Goal: Task Accomplishment & Management: Manage account settings

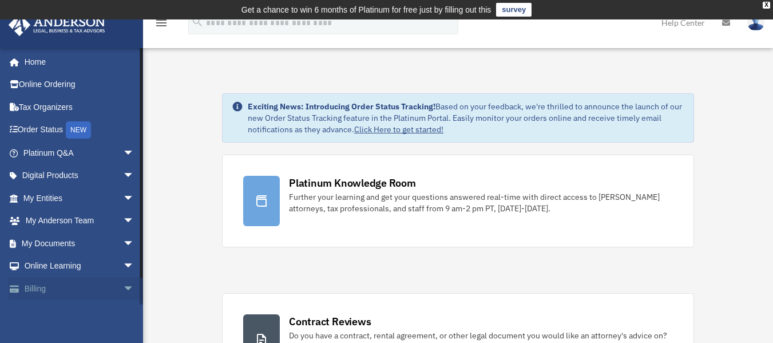
click at [74, 285] on link "Billing arrow_drop_down" at bounding box center [80, 288] width 144 height 23
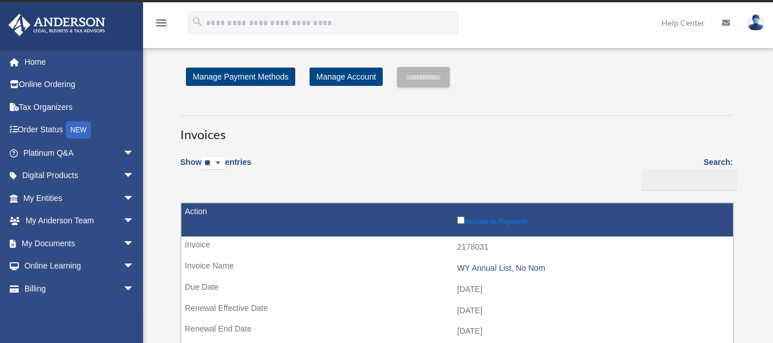
scroll to position [14, 0]
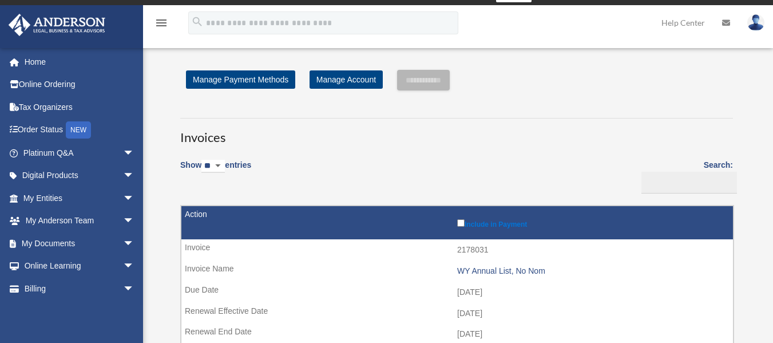
click at [465, 221] on label "Include in Payment" at bounding box center [592, 222] width 270 height 11
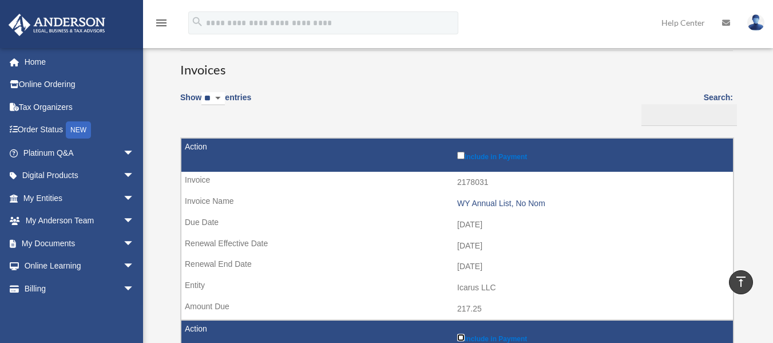
scroll to position [20, 0]
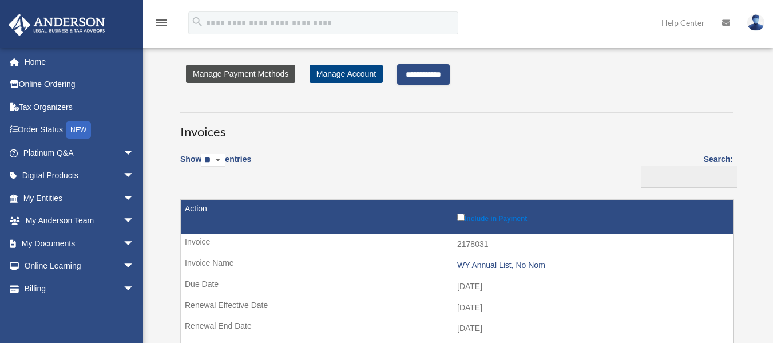
click at [251, 73] on link "Manage Payment Methods" at bounding box center [240, 74] width 109 height 18
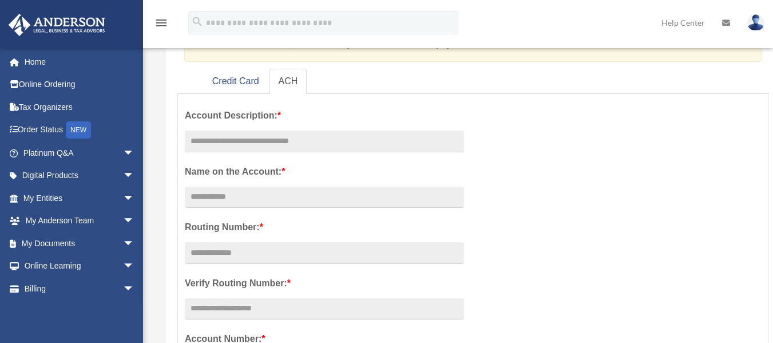
scroll to position [155, 0]
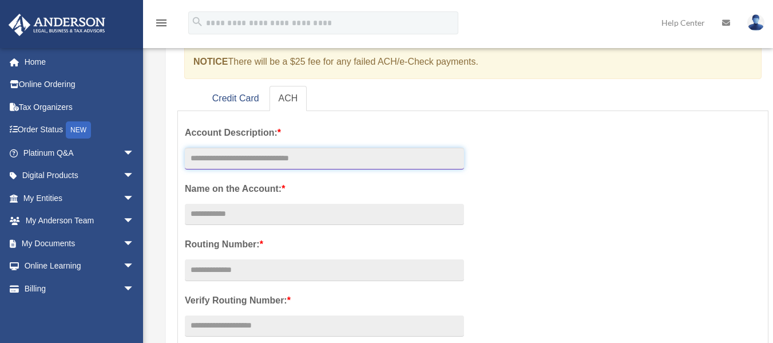
click at [281, 159] on input "text" at bounding box center [324, 159] width 279 height 22
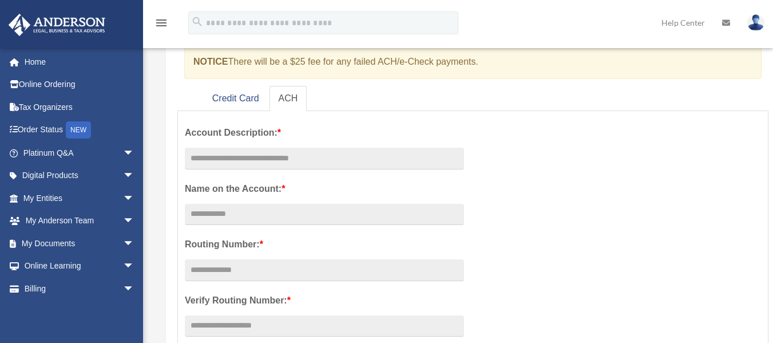
scroll to position [160, 0]
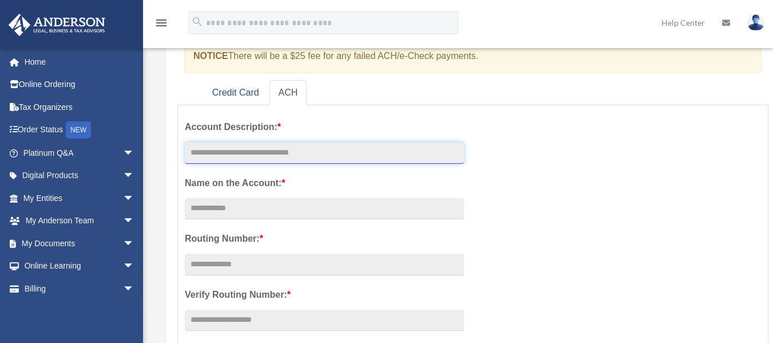
click at [259, 155] on input "text" at bounding box center [324, 153] width 279 height 22
click at [296, 155] on input "text" at bounding box center [324, 153] width 279 height 22
type input "*"
type input "**********"
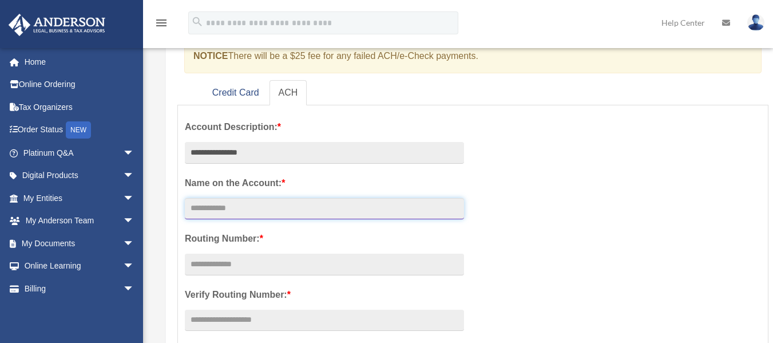
click at [227, 205] on input "Account Description: *" at bounding box center [324, 209] width 279 height 22
type input "**********"
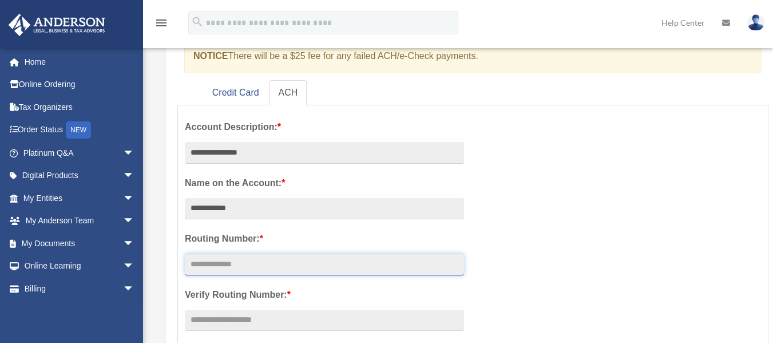
click at [205, 266] on input "text" at bounding box center [324, 265] width 279 height 22
click at [208, 258] on input "text" at bounding box center [324, 265] width 279 height 22
type input "*********"
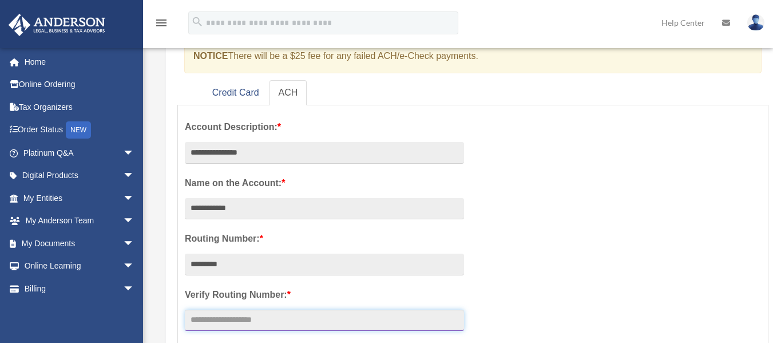
click at [208, 323] on input "text" at bounding box center [324, 321] width 279 height 22
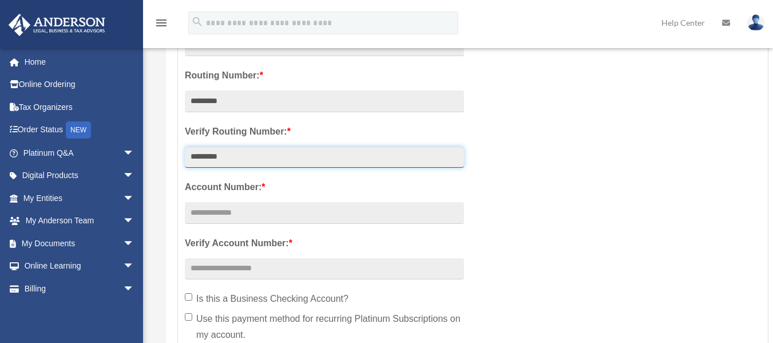
scroll to position [326, 0]
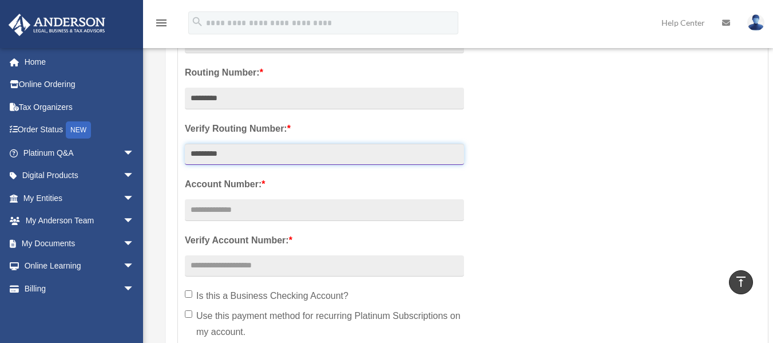
type input "*********"
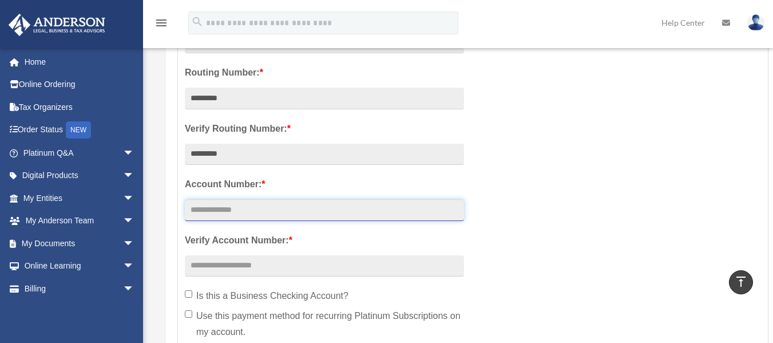
click at [237, 214] on input "text" at bounding box center [324, 210] width 279 height 22
type input "**********"
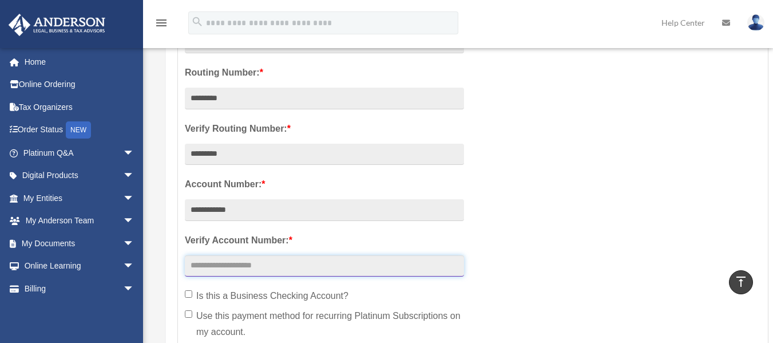
click at [205, 267] on input "text" at bounding box center [324, 266] width 279 height 22
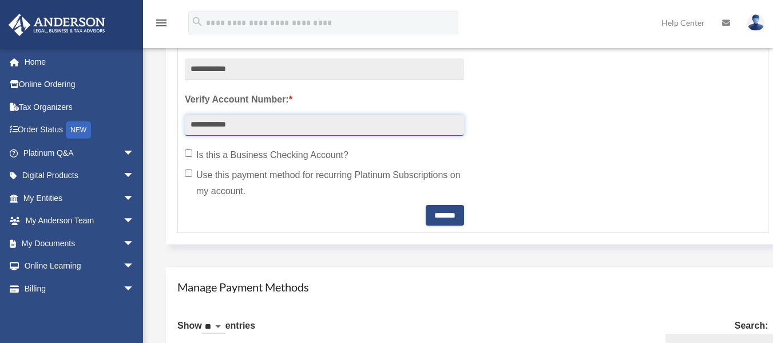
scroll to position [478, 0]
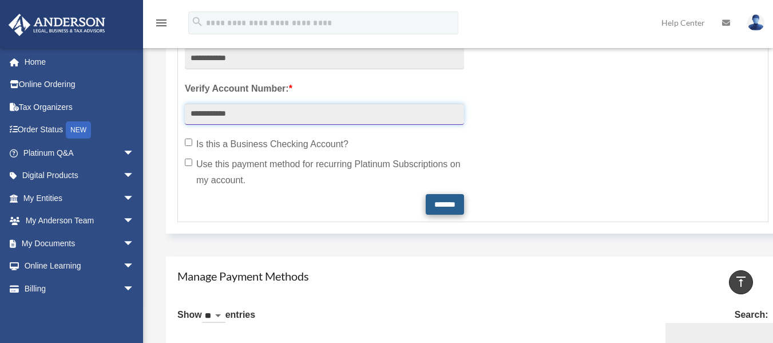
type input "**********"
click at [433, 197] on input "*******" at bounding box center [445, 204] width 38 height 21
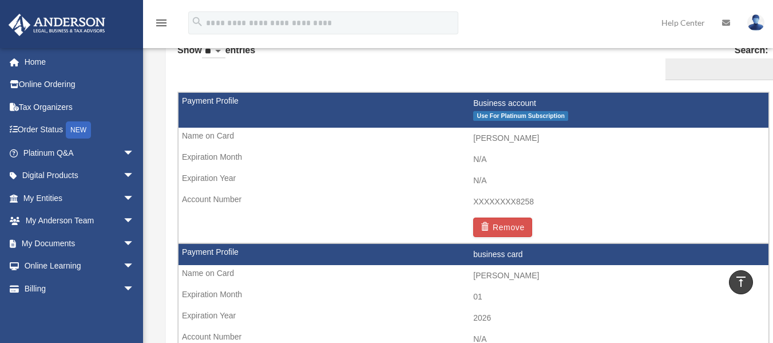
scroll to position [745, 0]
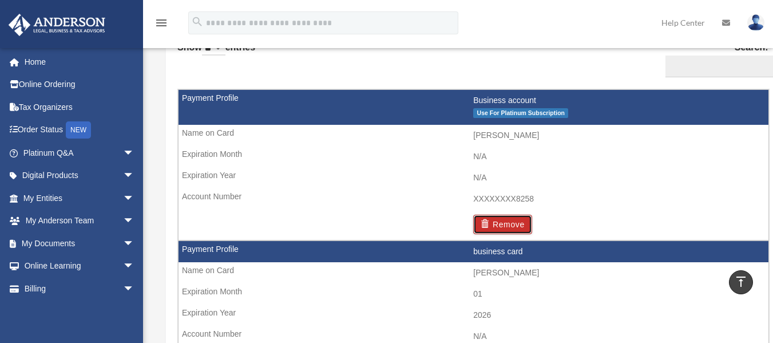
click at [508, 223] on button "Remove" at bounding box center [502, 224] width 59 height 19
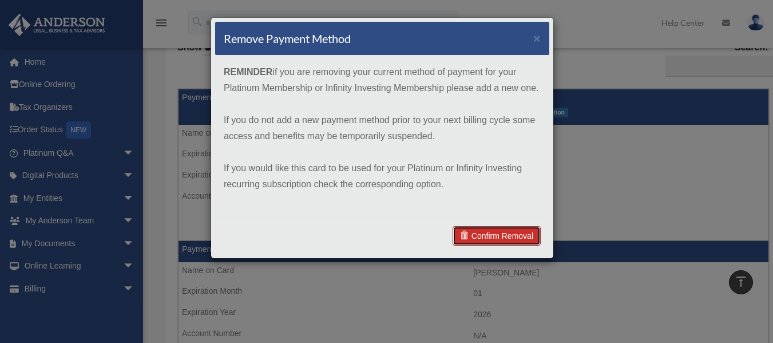
click at [498, 236] on link "Confirm Removal" at bounding box center [497, 235] width 88 height 19
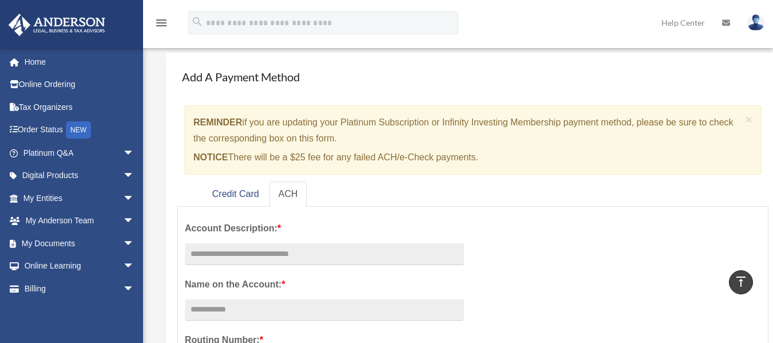
scroll to position [0, 0]
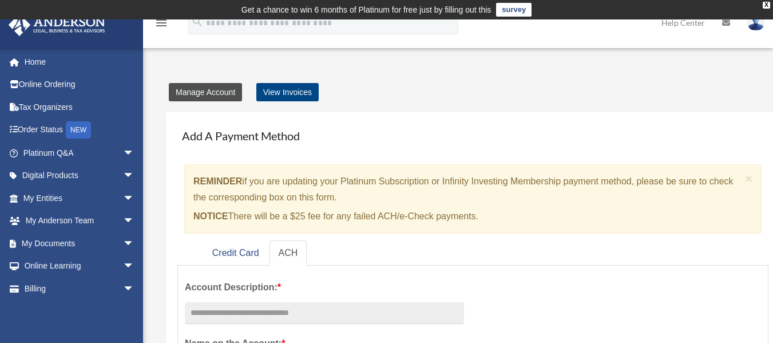
click at [200, 92] on link "Manage Account" at bounding box center [205, 92] width 73 height 18
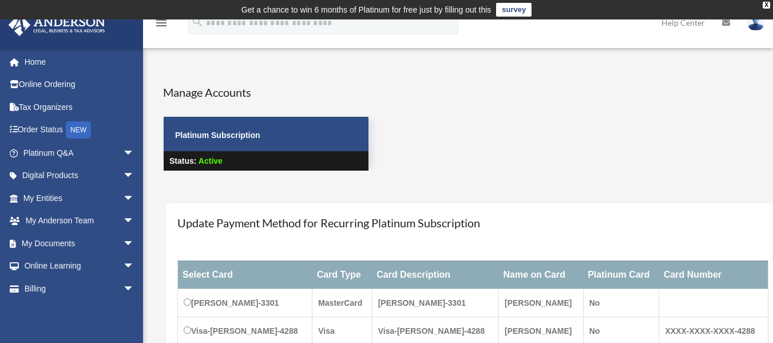
click at [716, 118] on div "Manage Accounts Platinum Subscription Status: Active" at bounding box center [490, 138] width 670 height 108
click at [35, 282] on link "Billing arrow_drop_down" at bounding box center [80, 288] width 144 height 23
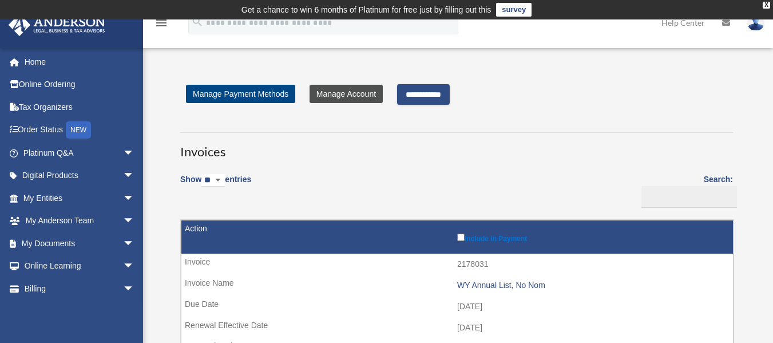
click at [354, 94] on link "Manage Account" at bounding box center [346, 94] width 73 height 18
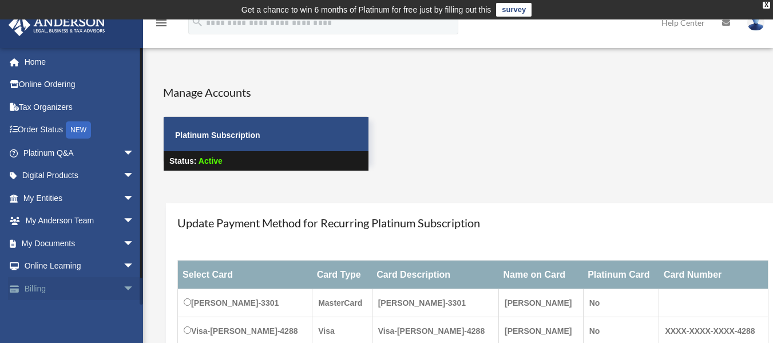
click at [39, 286] on link "Billing arrow_drop_down" at bounding box center [80, 288] width 144 height 23
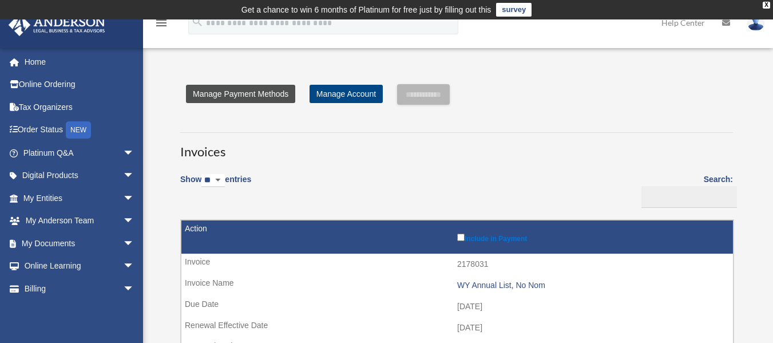
click at [244, 89] on link "Manage Payment Methods" at bounding box center [240, 94] width 109 height 18
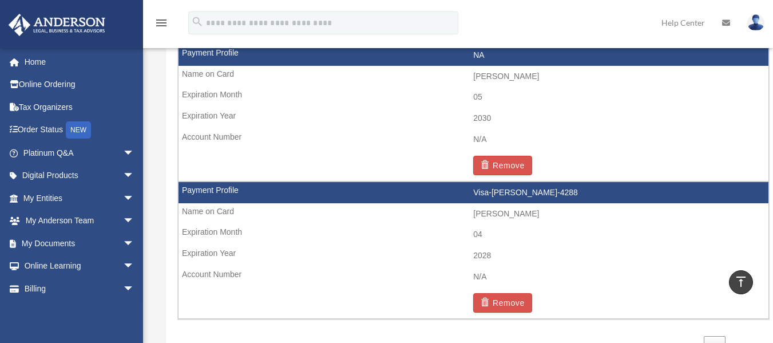
scroll to position [930, 0]
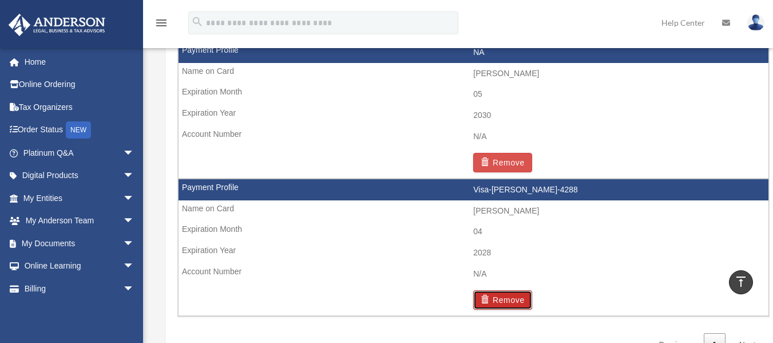
click at [499, 294] on button "Remove" at bounding box center [502, 299] width 59 height 19
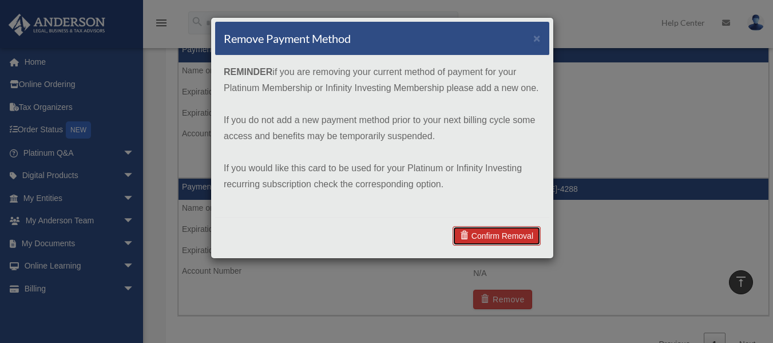
click at [494, 233] on link "Confirm Removal" at bounding box center [497, 235] width 88 height 19
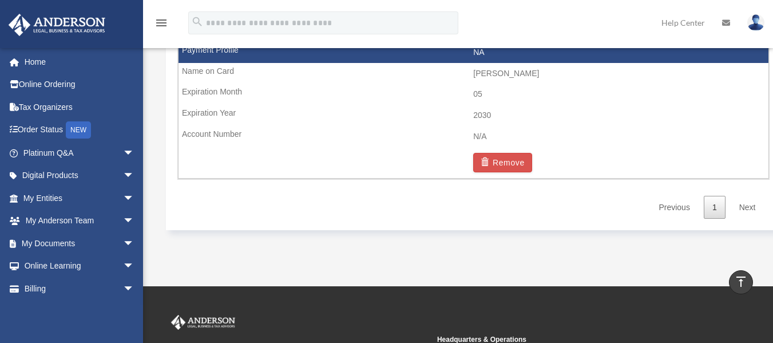
scroll to position [702, 0]
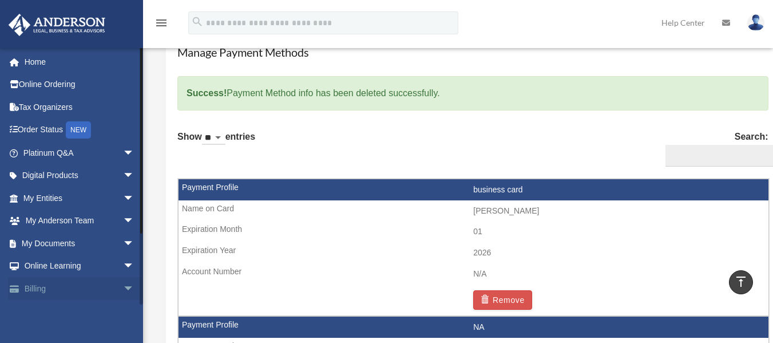
drag, startPoint x: 779, startPoint y: 191, endPoint x: 120, endPoint y: 288, distance: 665.8
click at [123, 288] on span "arrow_drop_down" at bounding box center [134, 288] width 23 height 23
click at [123, 288] on span "arrow_drop_up" at bounding box center [134, 288] width 23 height 23
click at [37, 287] on link "Billing arrow_drop_down" at bounding box center [80, 288] width 144 height 23
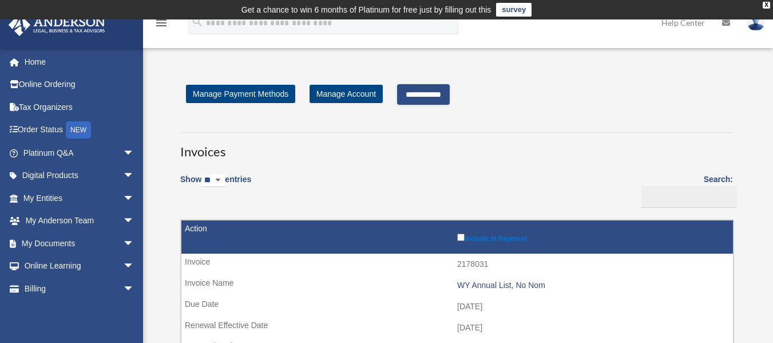
click at [427, 94] on input "**********" at bounding box center [423, 94] width 53 height 21
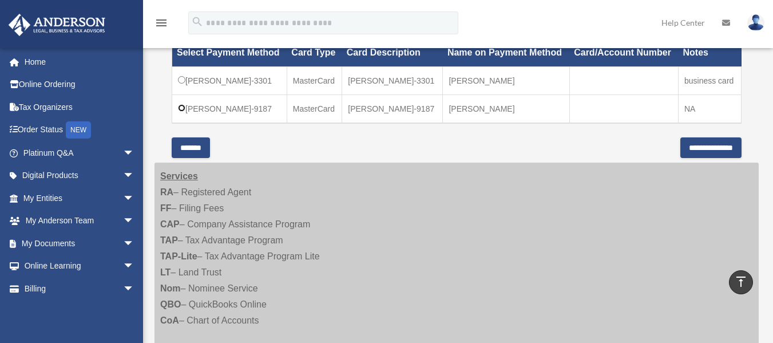
scroll to position [327, 0]
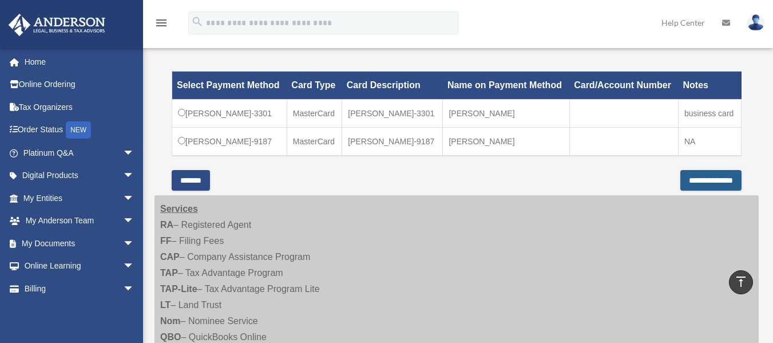
click at [688, 174] on input "**********" at bounding box center [710, 180] width 61 height 21
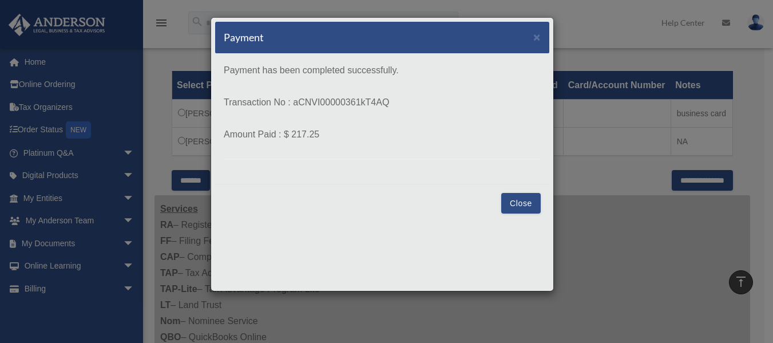
click at [518, 199] on button "Close" at bounding box center [520, 203] width 39 height 21
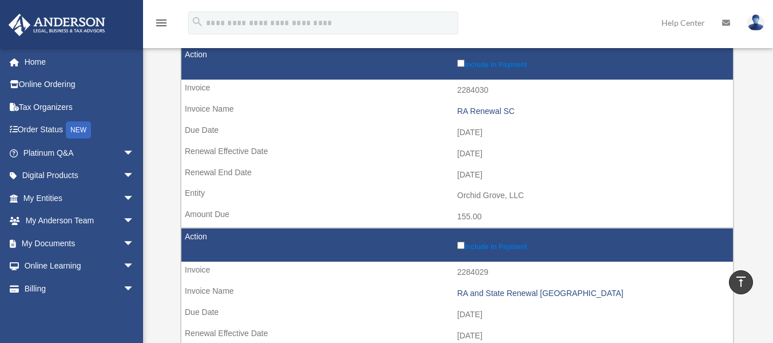
scroll to position [347, 0]
